Goal: Transaction & Acquisition: Purchase product/service

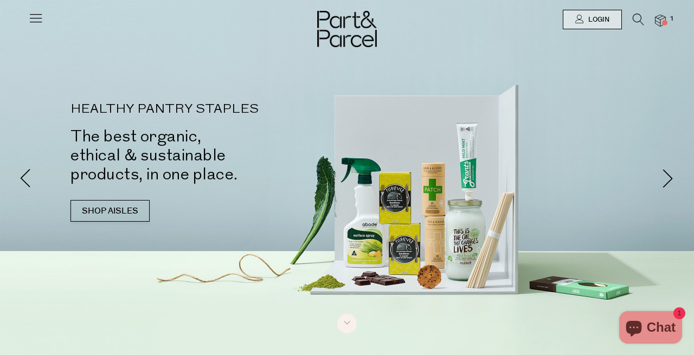
click at [664, 27] on li "1" at bounding box center [655, 21] width 22 height 15
click at [658, 21] on img at bounding box center [660, 21] width 11 height 12
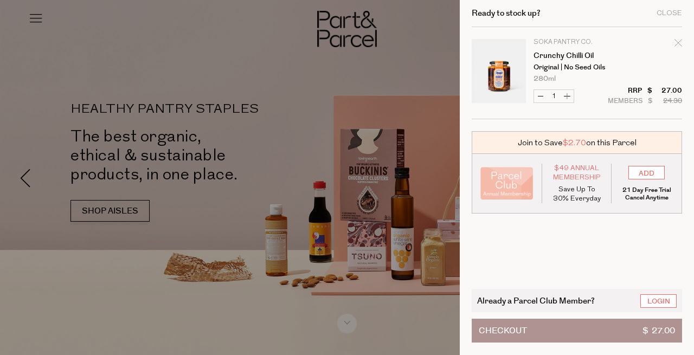
click at [297, 86] on div at bounding box center [347, 177] width 694 height 355
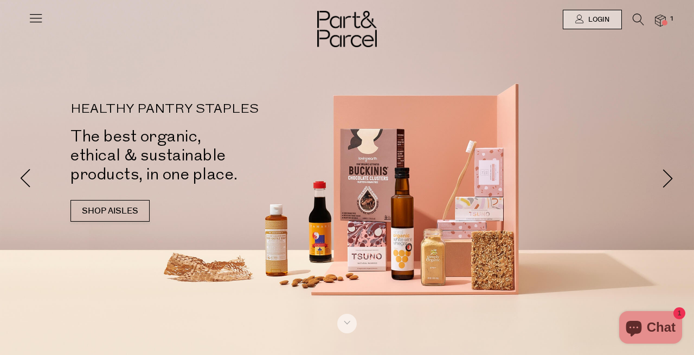
click at [32, 23] on icon at bounding box center [35, 17] width 15 height 15
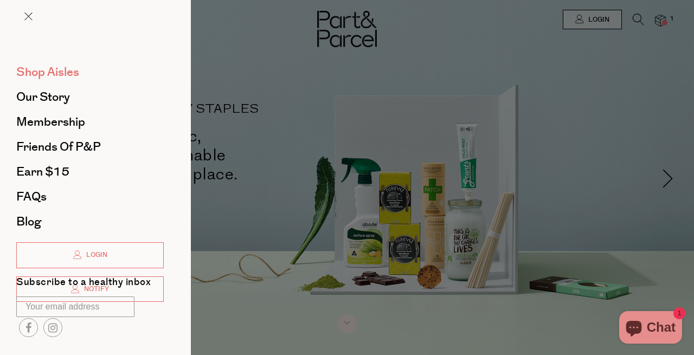
click at [55, 74] on span "Shop Aisles" at bounding box center [47, 71] width 63 height 17
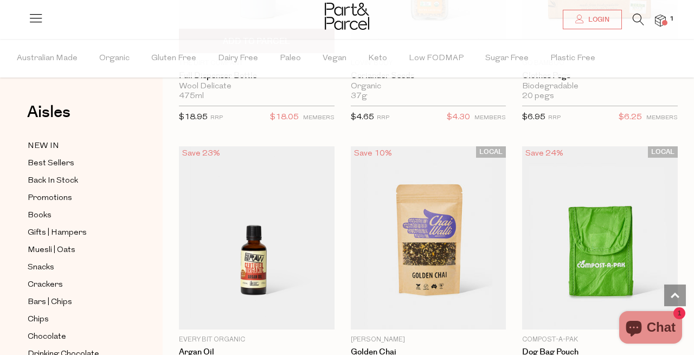
scroll to position [2490, 0]
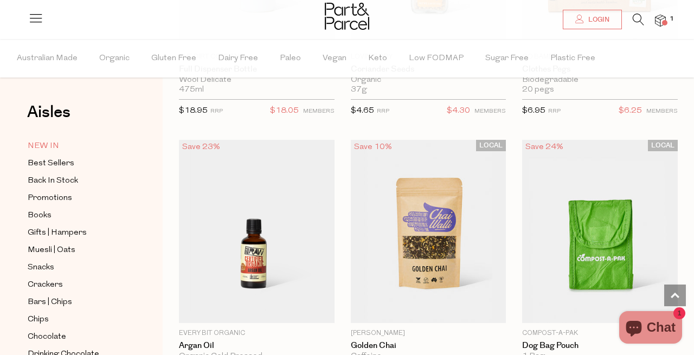
click at [53, 147] on span "NEW IN" at bounding box center [43, 146] width 31 height 13
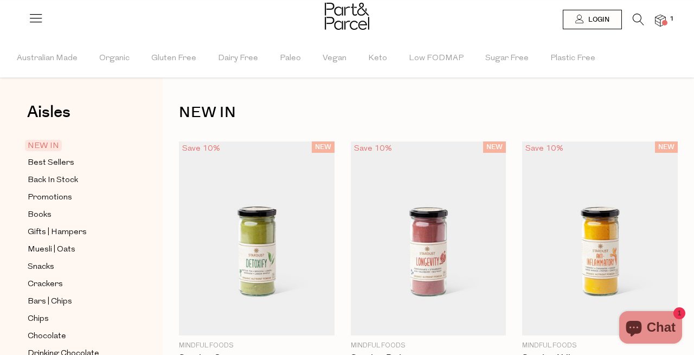
click at [640, 17] on icon at bounding box center [638, 20] width 11 height 12
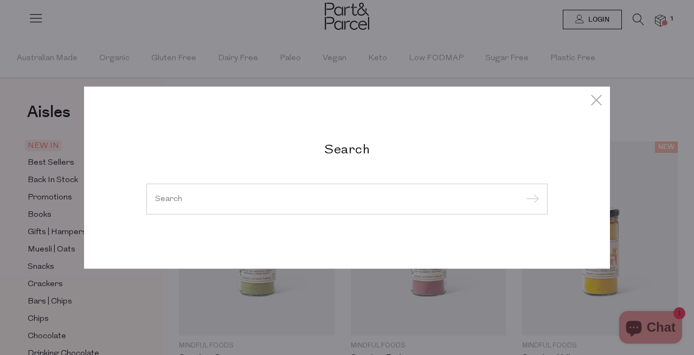
click at [288, 202] on input "search" at bounding box center [347, 199] width 384 height 8
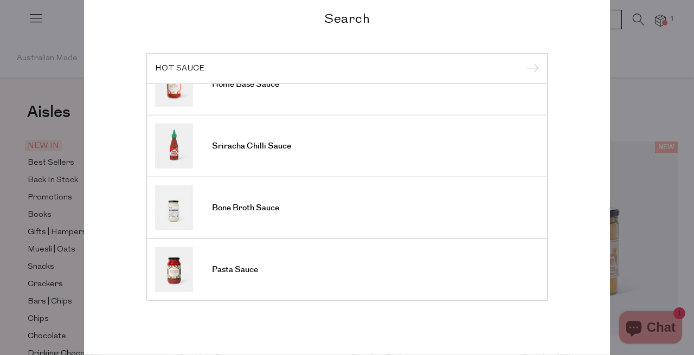
scroll to position [22, 0]
type input "HOT SAUCE"
click at [22, 74] on div "Search HOT SAUCE BBQ Sauce Some Like it Hot Pasta Sauce Fish Sauce Fermented Ho…" at bounding box center [347, 177] width 694 height 355
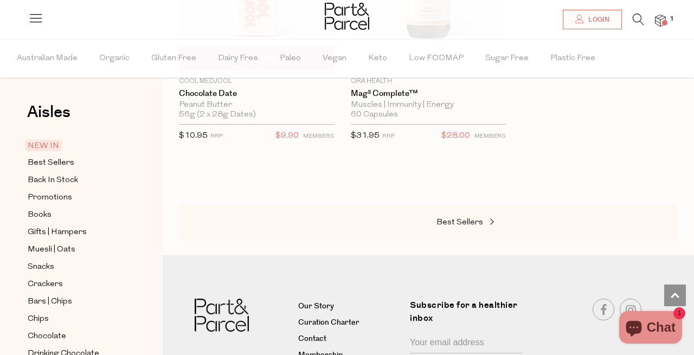
scroll to position [1413, 0]
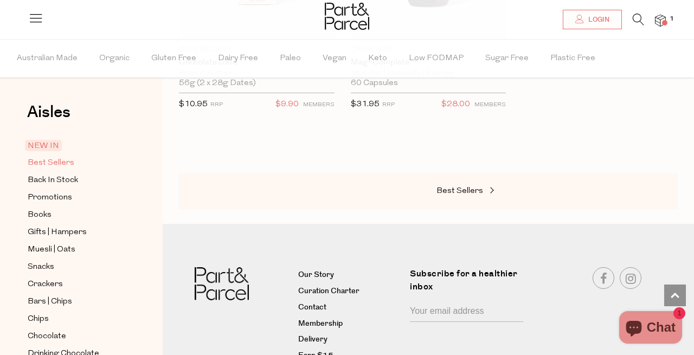
click at [53, 159] on span "Best Sellers" at bounding box center [51, 163] width 47 height 13
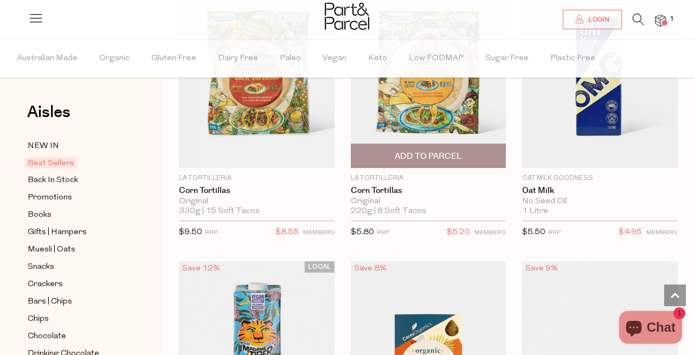
scroll to position [2674, 0]
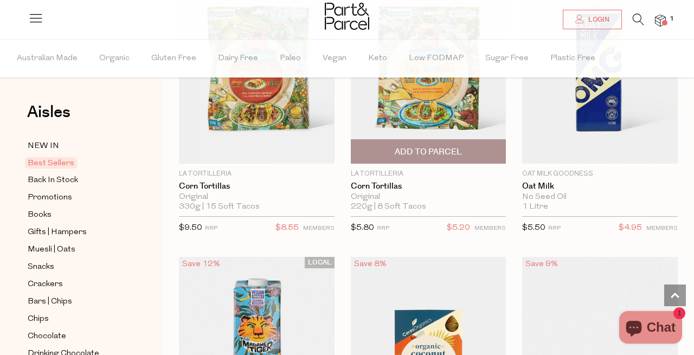
click at [439, 146] on span "Add To Parcel" at bounding box center [428, 151] width 67 height 11
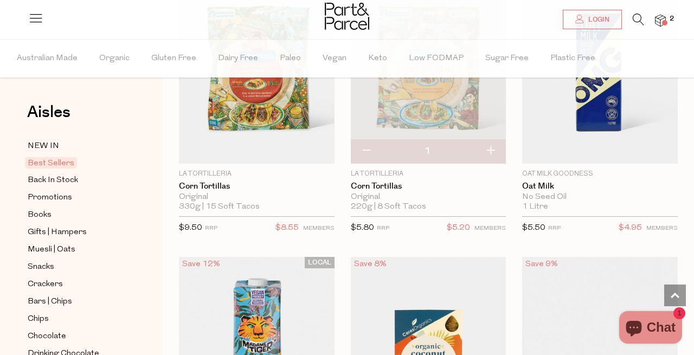
click at [489, 145] on button "button" at bounding box center [490, 151] width 31 height 24
type input "2"
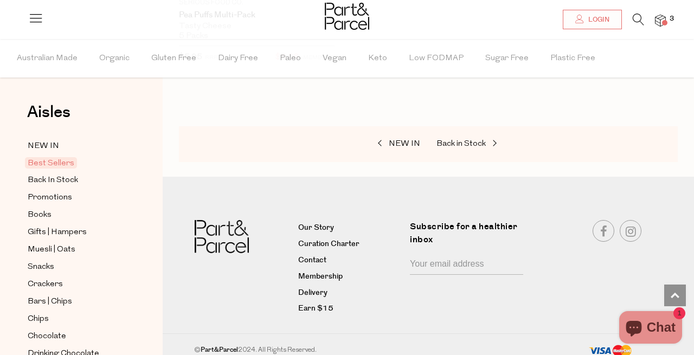
scroll to position [3951, 0]
click at [663, 28] on div at bounding box center [347, 17] width 694 height 35
click at [663, 19] on img at bounding box center [660, 21] width 11 height 12
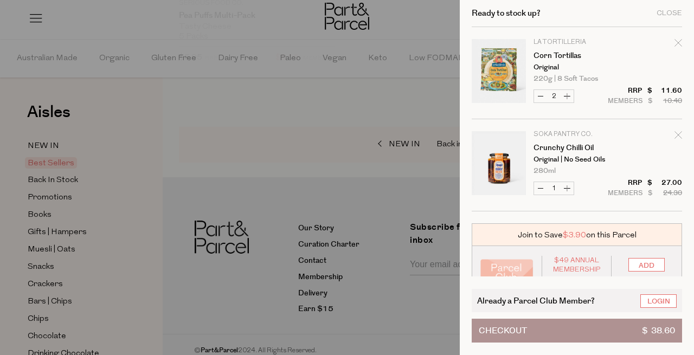
scroll to position [0, 0]
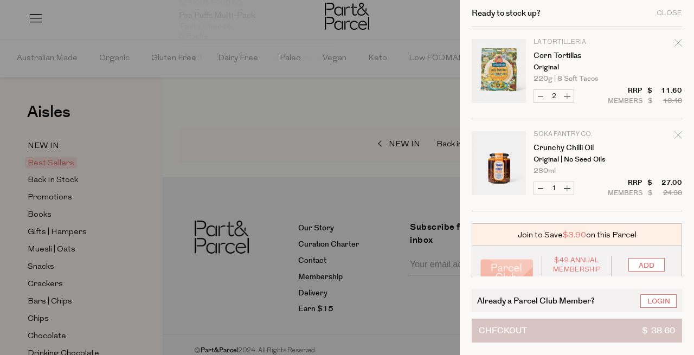
click at [534, 325] on button "Checkout $ 38.60" at bounding box center [577, 331] width 210 height 24
